Goal: Complete application form

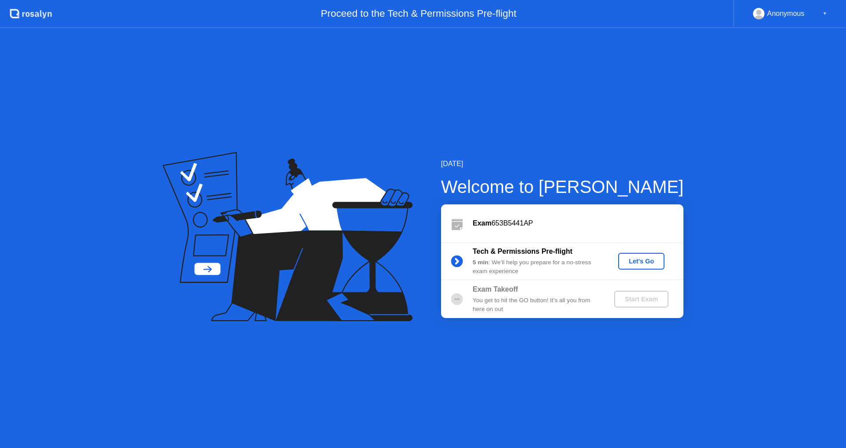
click at [645, 265] on div "Let's Go" at bounding box center [641, 261] width 39 height 7
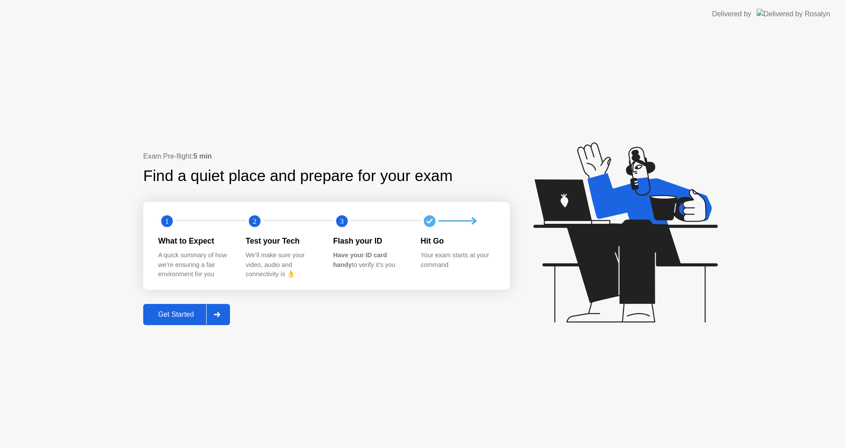
click at [181, 318] on div "Get Started" at bounding box center [176, 315] width 60 height 8
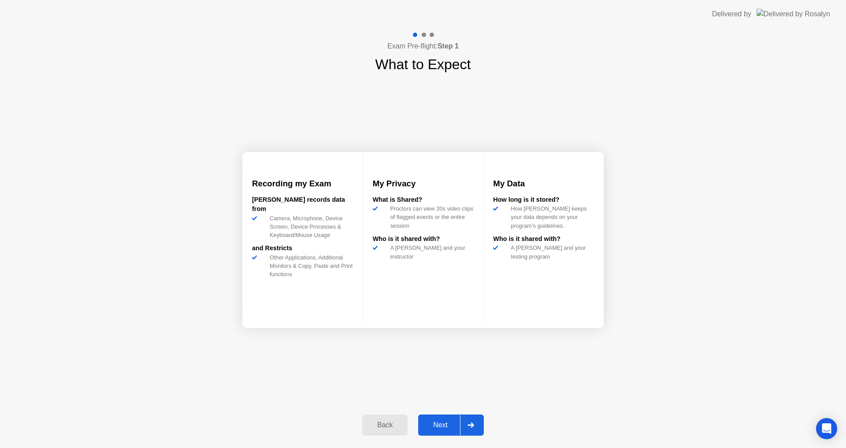
click at [451, 427] on div "Next" at bounding box center [440, 425] width 39 height 8
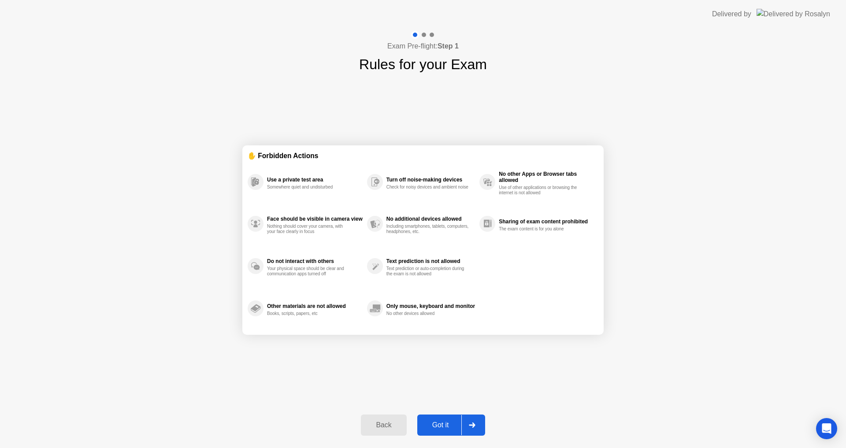
click at [448, 428] on div "Got it" at bounding box center [440, 425] width 41 height 8
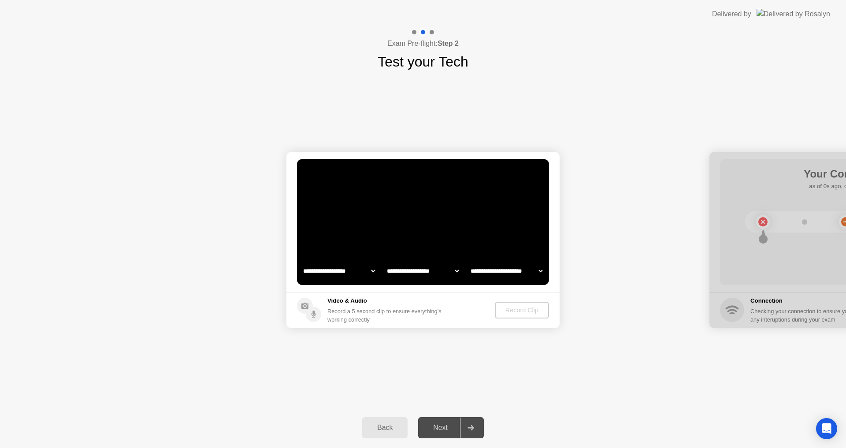
select select "**********"
select select "*******"
click at [519, 315] on button "Record Clip" at bounding box center [522, 310] width 53 height 17
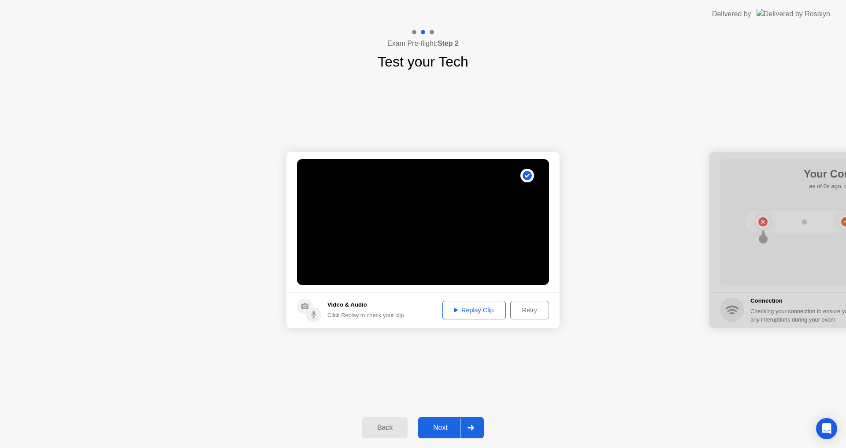
click at [450, 425] on div "Next" at bounding box center [440, 428] width 39 height 8
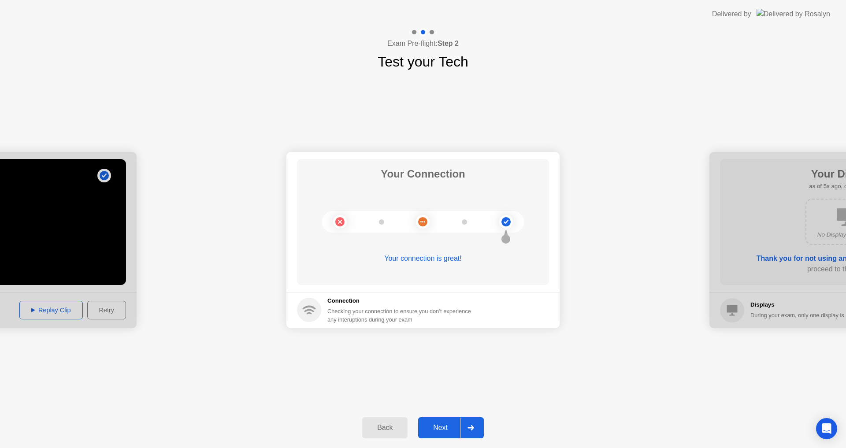
click at [451, 432] on div "Next" at bounding box center [440, 428] width 39 height 8
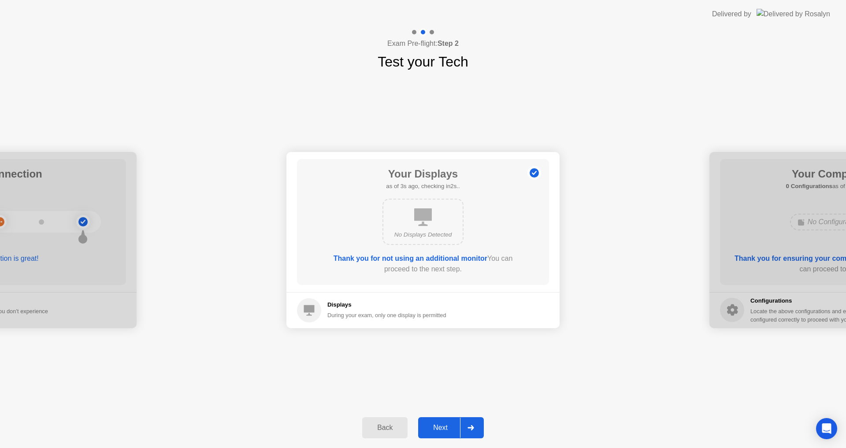
click at [451, 432] on div "Next" at bounding box center [440, 428] width 39 height 8
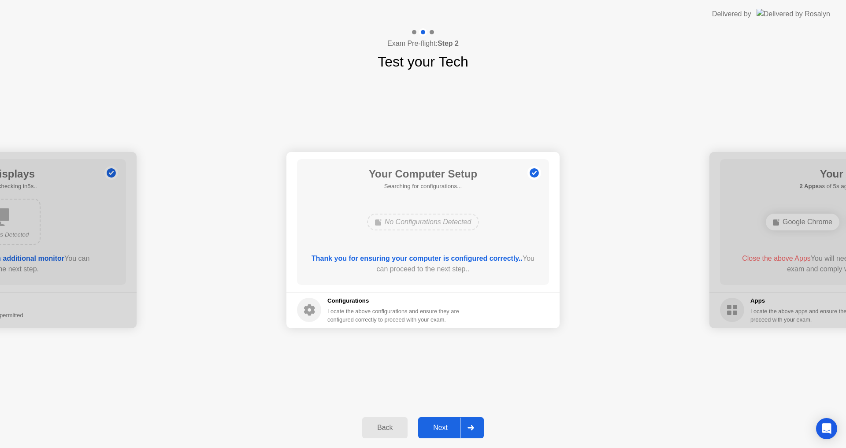
click at [449, 424] on div "Next" at bounding box center [440, 428] width 39 height 8
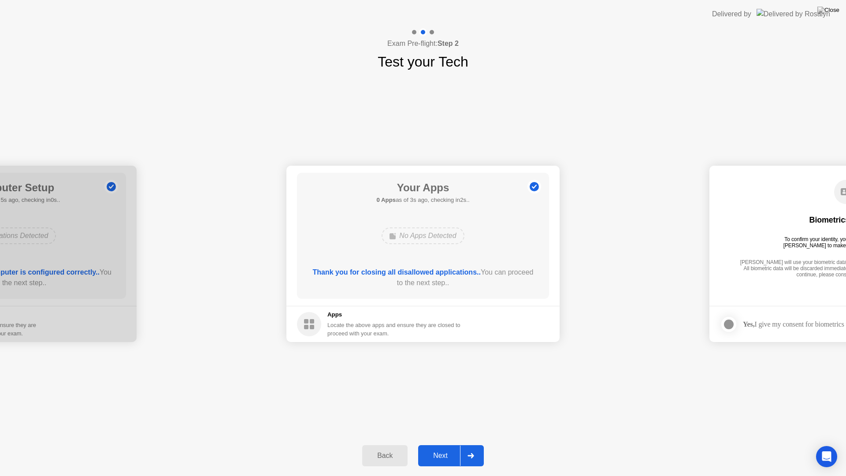
click at [448, 448] on div "Next" at bounding box center [440, 456] width 39 height 8
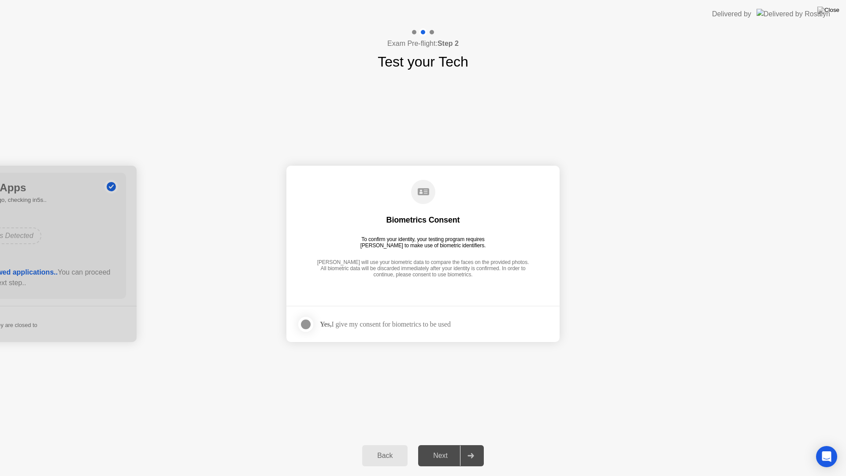
click at [305, 320] on div at bounding box center [305, 324] width 11 height 11
click at [441, 448] on div "Next" at bounding box center [440, 456] width 39 height 8
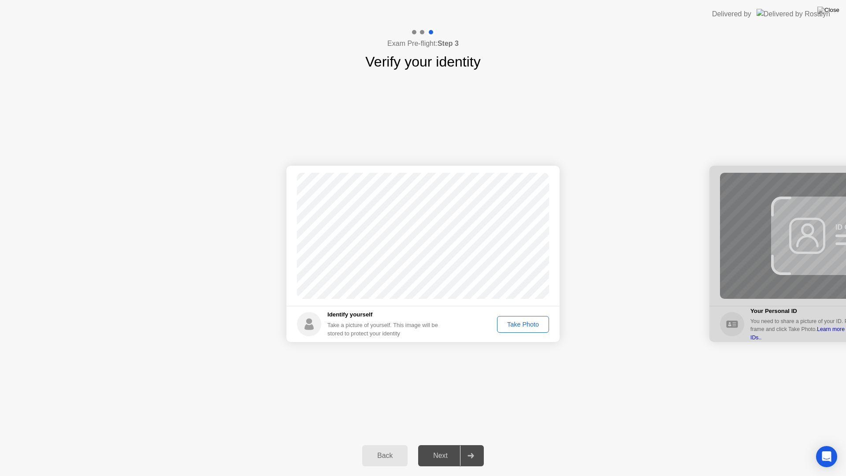
click at [469, 357] on div "Success Photo is correctly taken Identify yourself Take a picture of yourself. …" at bounding box center [423, 253] width 846 height 363
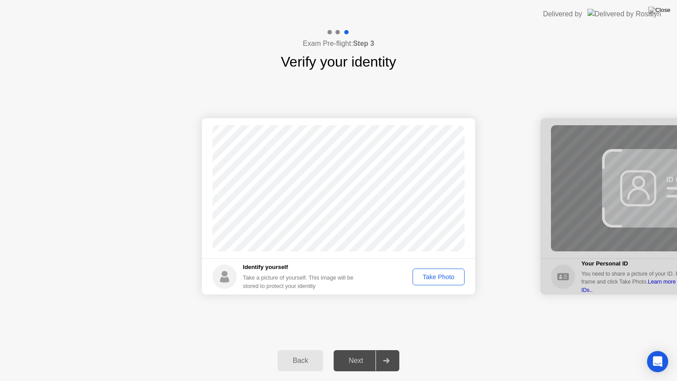
click at [426, 275] on div "Take Photo" at bounding box center [438, 276] width 46 height 7
click at [363, 356] on div "Next" at bounding box center [355, 360] width 39 height 8
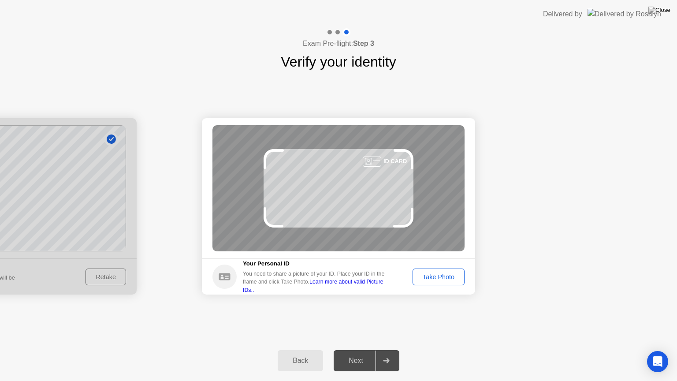
click at [449, 280] on div "Take Photo" at bounding box center [438, 276] width 46 height 7
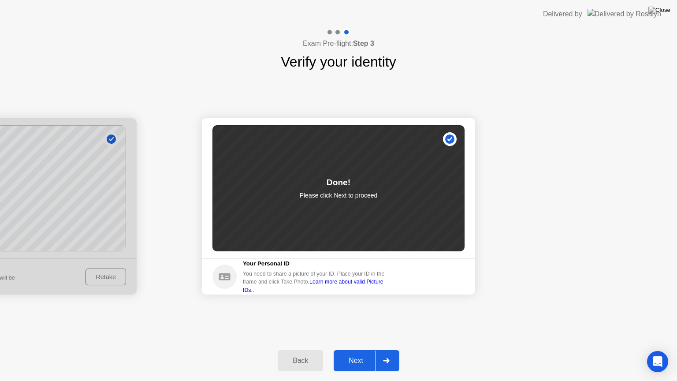
click at [360, 357] on div "Next" at bounding box center [355, 360] width 39 height 8
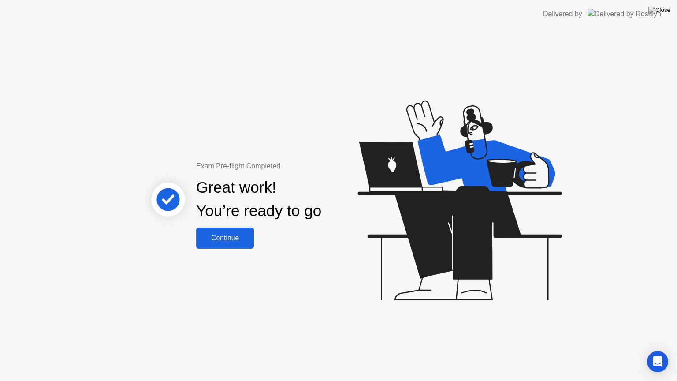
click at [242, 244] on button "Continue" at bounding box center [225, 237] width 58 height 21
